Goal: Information Seeking & Learning: Understand process/instructions

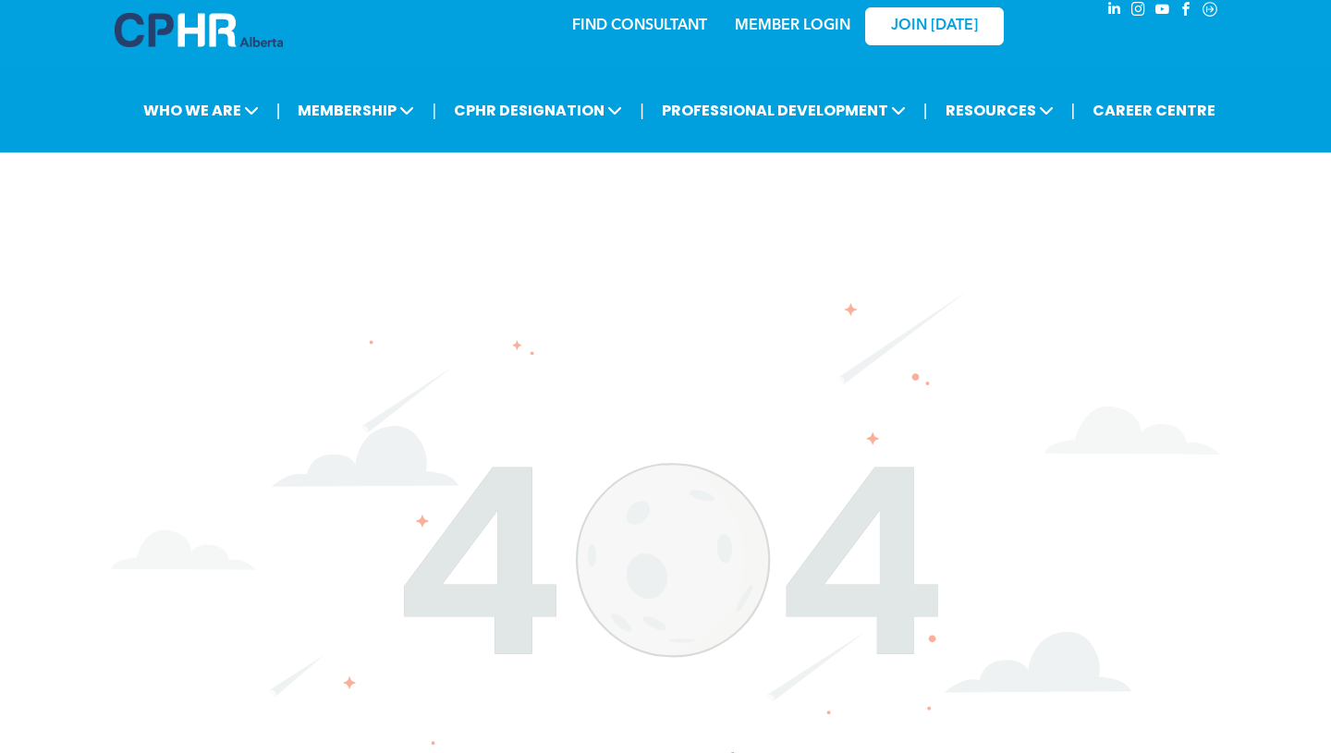
scroll to position [26, 0]
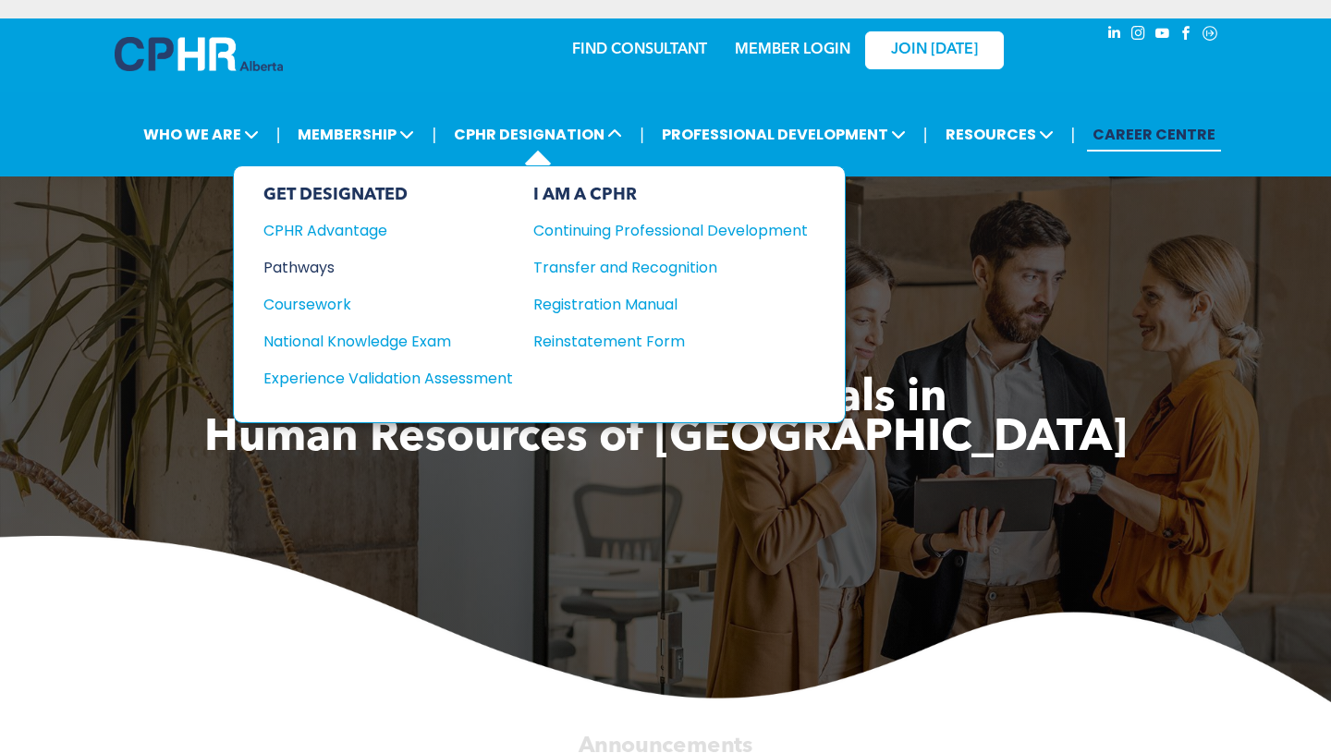
click at [323, 267] on div "Pathways" at bounding box center [375, 267] width 225 height 23
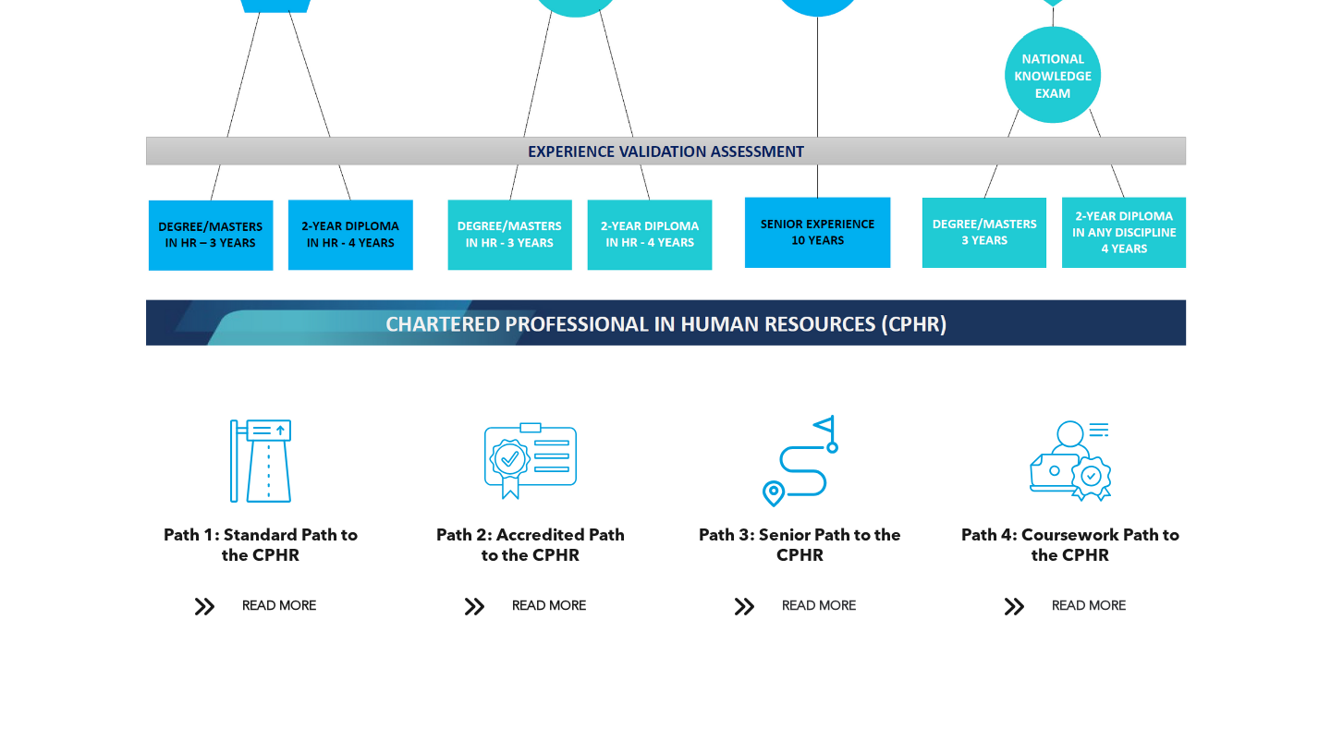
scroll to position [1786, 0]
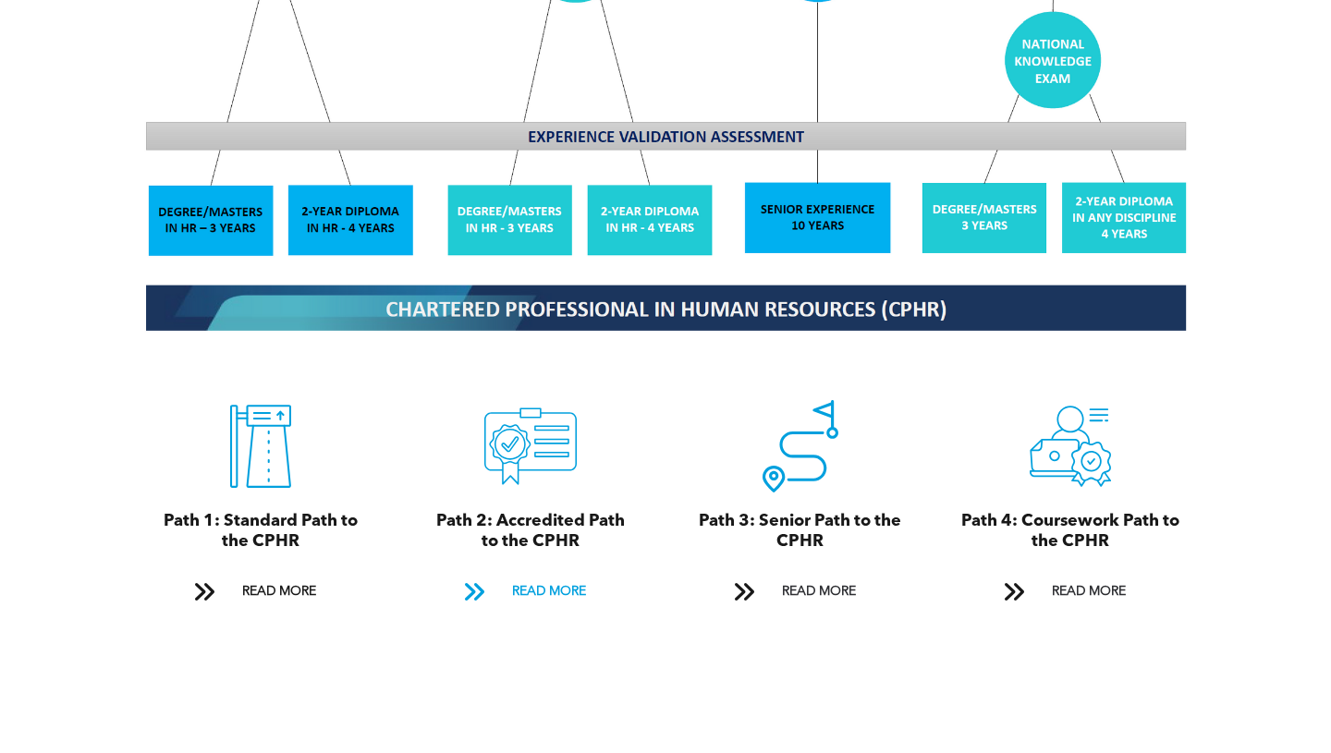
click at [541, 575] on span "READ MORE" at bounding box center [549, 592] width 87 height 34
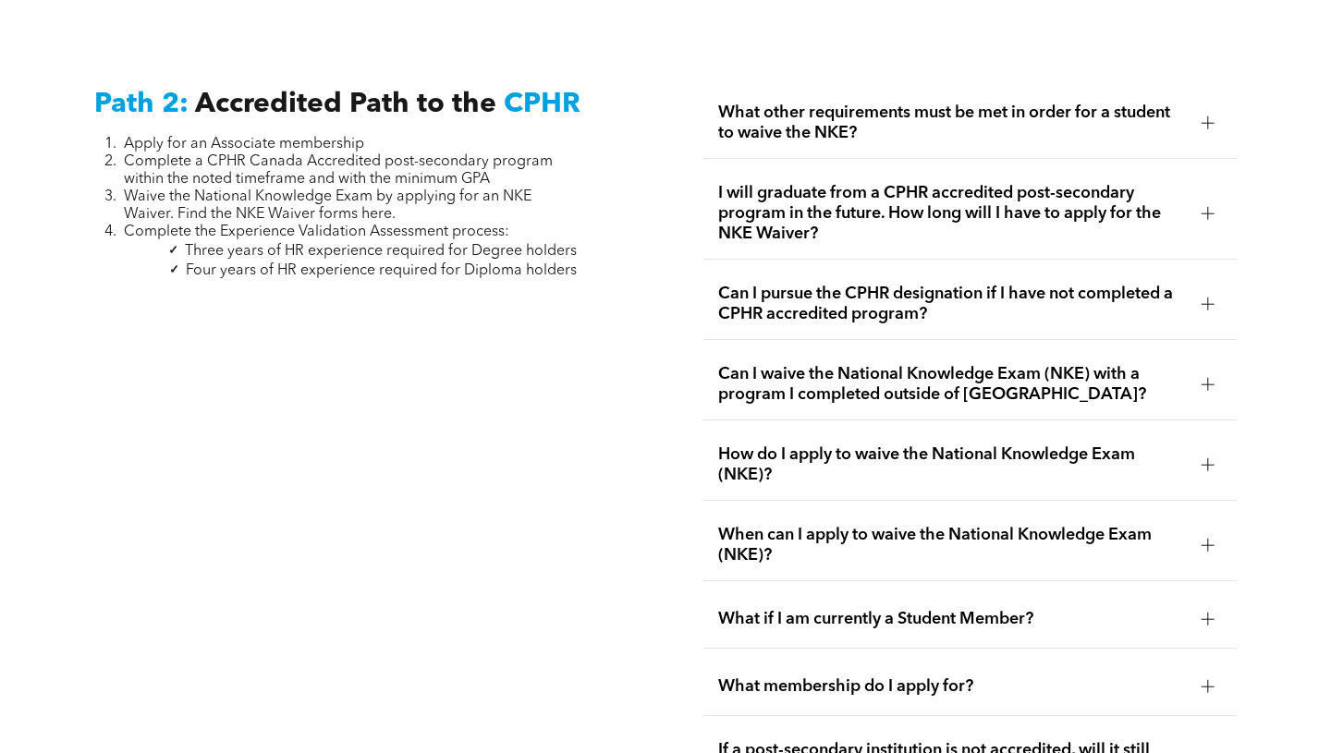
scroll to position [2921, 0]
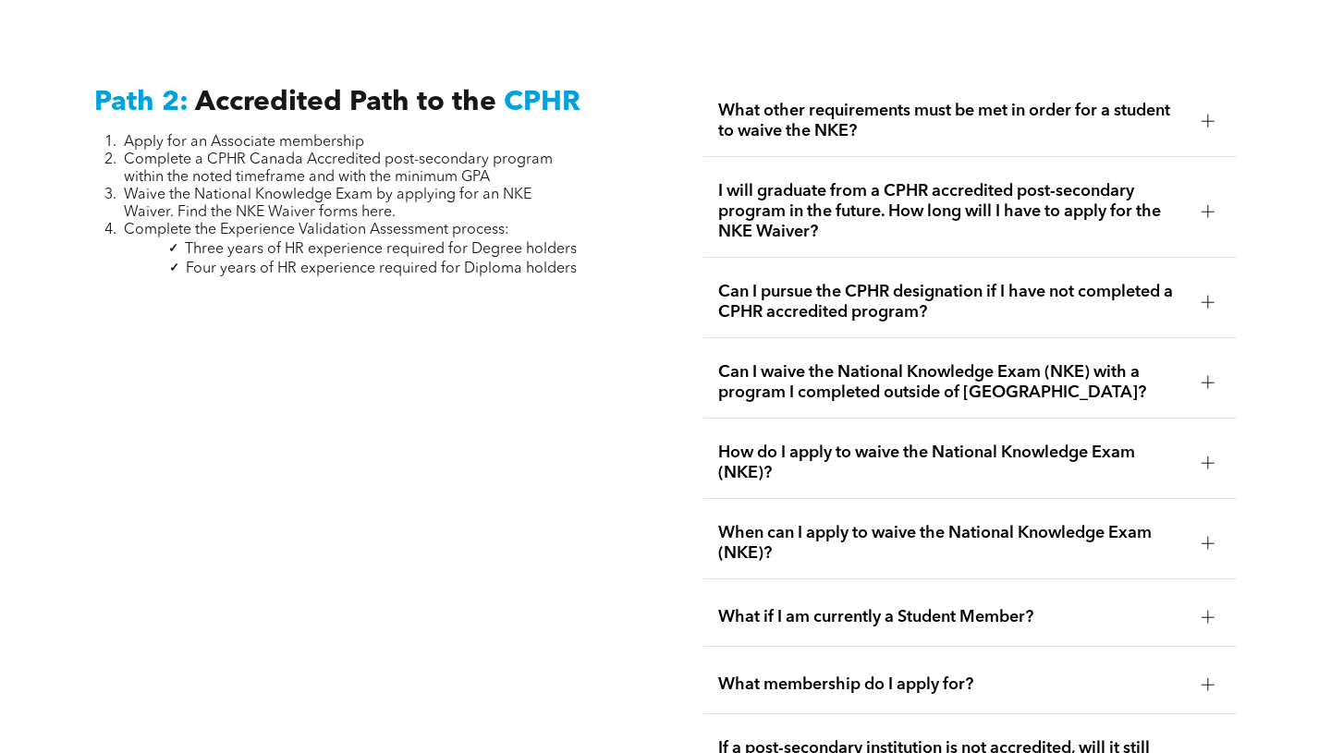
click at [918, 289] on span "Can I pursue the CPHR designation if I have not completed a CPHR accredited pro…" at bounding box center [952, 302] width 468 height 41
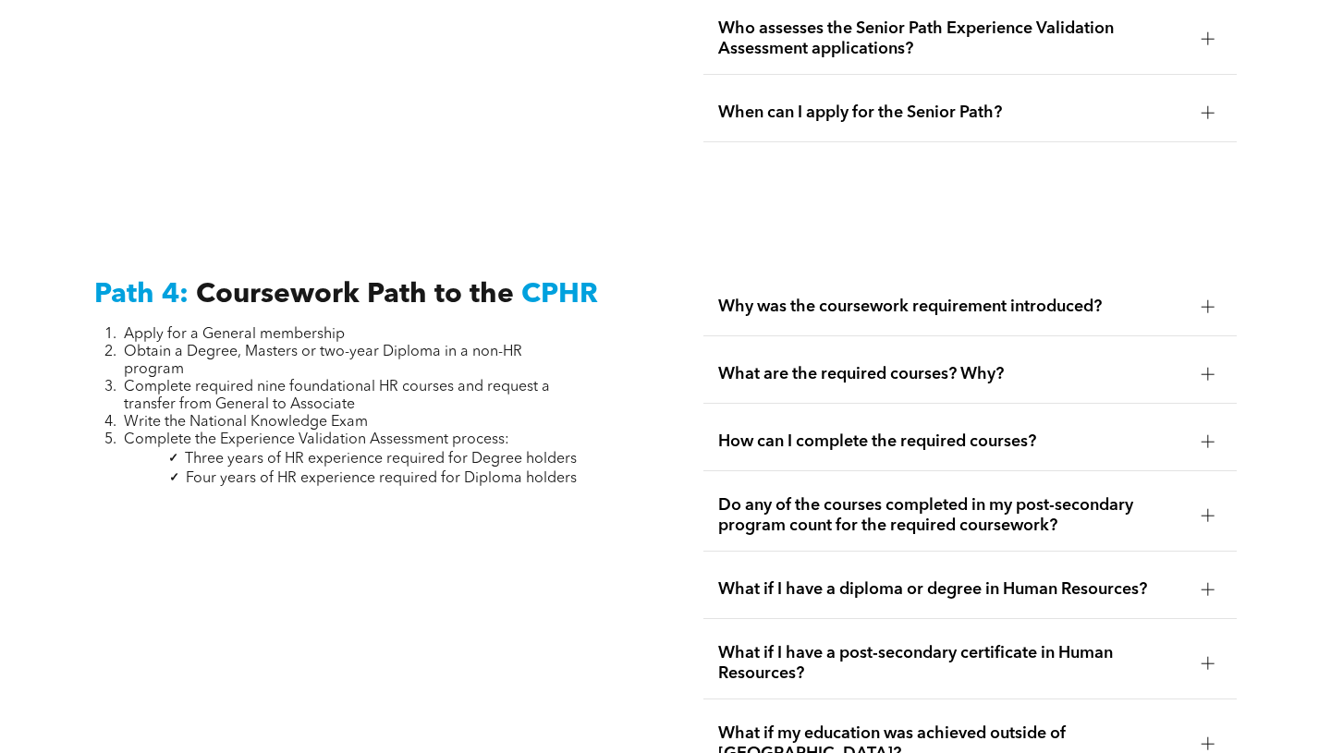
scroll to position [5425, 0]
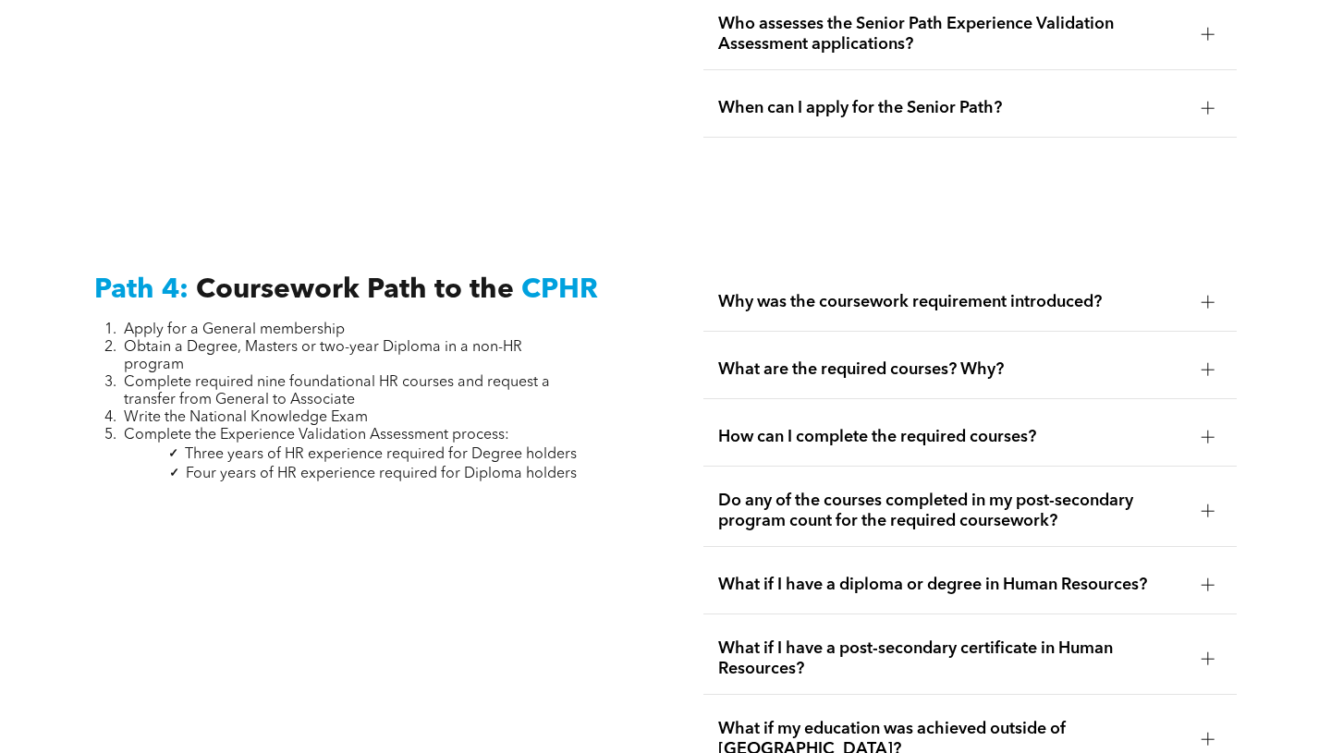
click at [981, 292] on span "Why was the coursework requirement introduced?" at bounding box center [952, 302] width 468 height 20
